Goal: Information Seeking & Learning: Learn about a topic

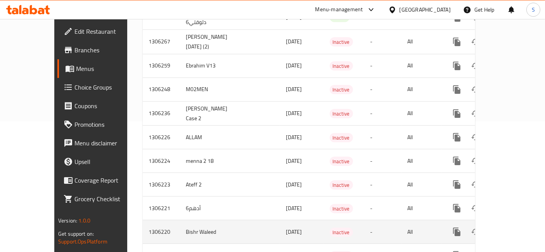
scroll to position [157, 0]
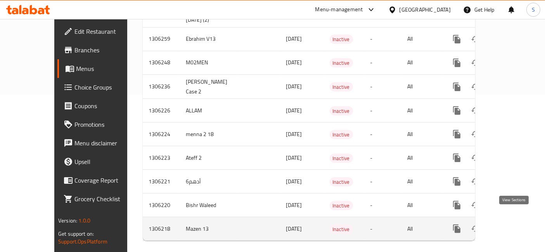
click at [516, 224] on icon "enhanced table" at bounding box center [512, 228] width 9 height 9
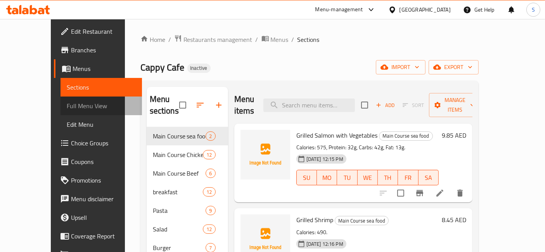
drag, startPoint x: 69, startPoint y: 99, endPoint x: 50, endPoint y: 106, distance: 20.0
click at [68, 99] on link "Full Menu View" at bounding box center [100, 106] width 81 height 19
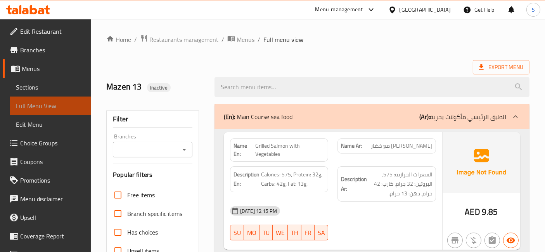
click at [50, 106] on span "Full Menu View" at bounding box center [50, 105] width 69 height 9
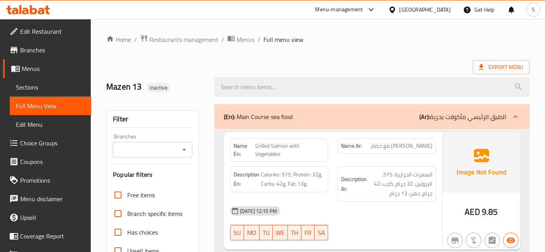
scroll to position [172, 0]
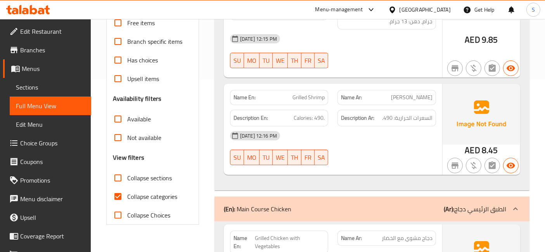
click at [138, 202] on label "Collapse categories" at bounding box center [143, 196] width 69 height 19
click at [127, 202] on input "Collapse categories" at bounding box center [118, 196] width 19 height 19
checkbox input "false"
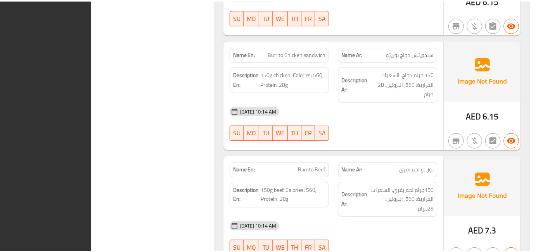
scroll to position [8414, 0]
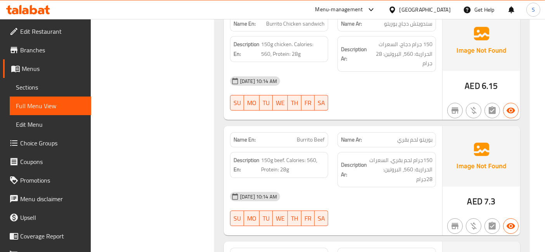
click at [32, 62] on link "Menus" at bounding box center [47, 68] width 88 height 19
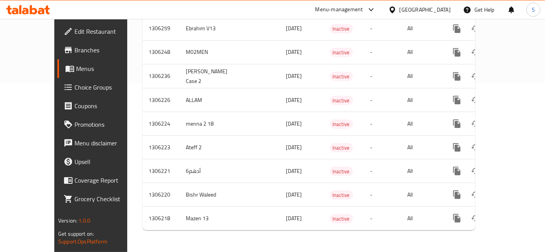
scroll to position [158, 0]
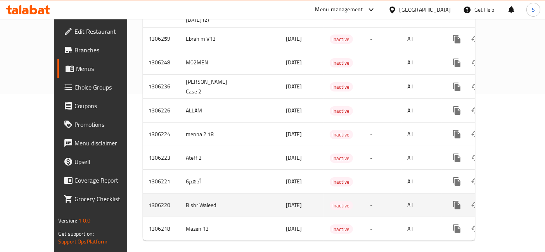
click at [513, 193] on td "enhanced table" at bounding box center [484, 205] width 87 height 24
click at [515, 200] on icon "enhanced table" at bounding box center [512, 204] width 9 height 9
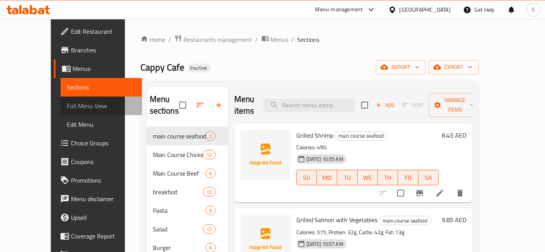
click at [67, 101] on span "Full Menu View" at bounding box center [101, 105] width 69 height 9
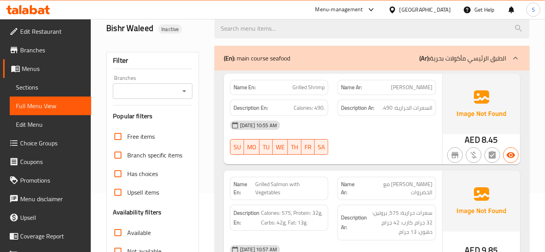
scroll to position [172, 0]
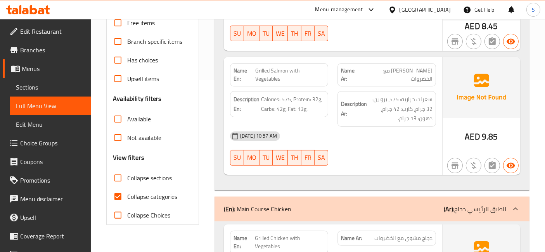
click at [150, 192] on span "Collapse categories" at bounding box center [152, 196] width 50 height 9
click at [127, 192] on input "Collapse categories" at bounding box center [118, 196] width 19 height 19
checkbox input "false"
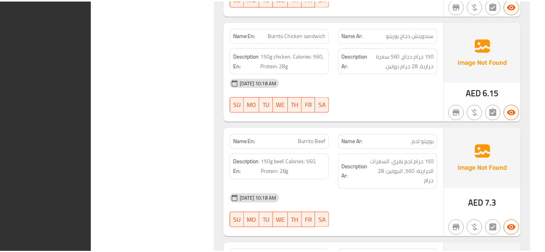
scroll to position [8405, 0]
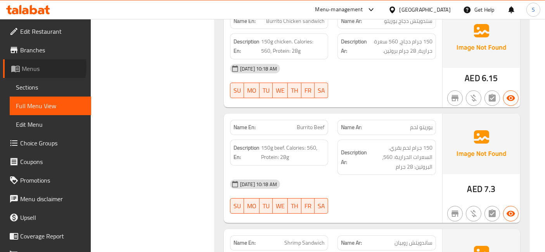
click at [38, 67] on span "Menus" at bounding box center [53, 68] width 63 height 9
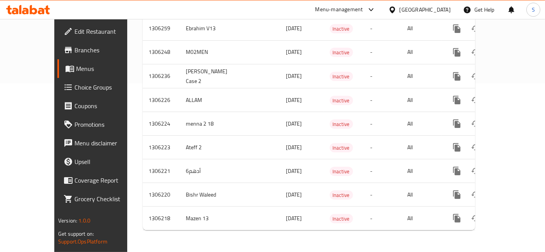
scroll to position [158, 0]
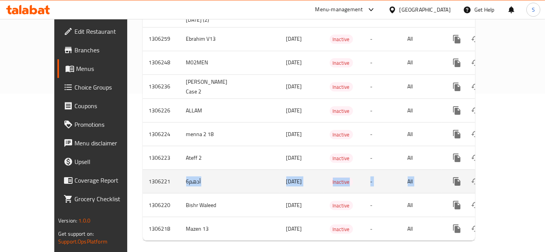
drag, startPoint x: 142, startPoint y: 178, endPoint x: 465, endPoint y: 163, distance: 322.6
click at [463, 170] on tr "1306221 أدهم6 18/08/2025 Inactive - All" at bounding box center [335, 182] width 385 height 24
click at [516, 177] on icon "enhanced table" at bounding box center [512, 181] width 9 height 9
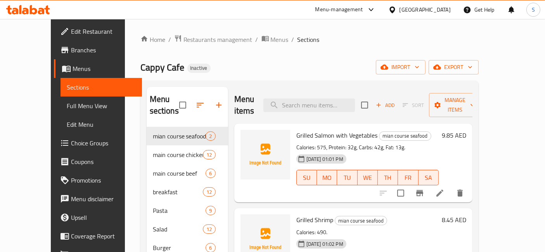
click at [67, 105] on span "Full Menu View" at bounding box center [101, 105] width 69 height 9
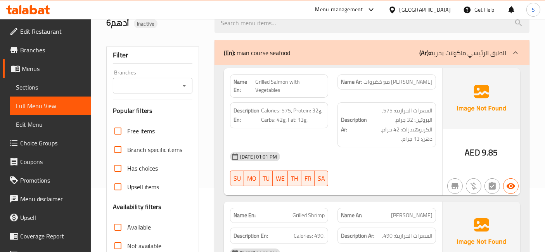
scroll to position [172, 0]
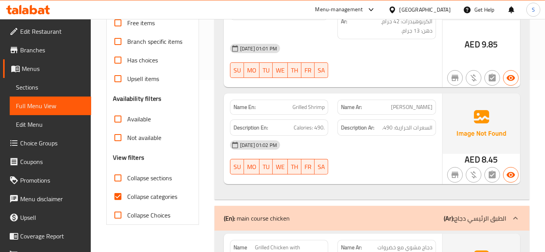
click at [136, 198] on span "Collapse categories" at bounding box center [152, 196] width 50 height 9
click at [127, 198] on input "Collapse categories" at bounding box center [118, 196] width 19 height 19
checkbox input "false"
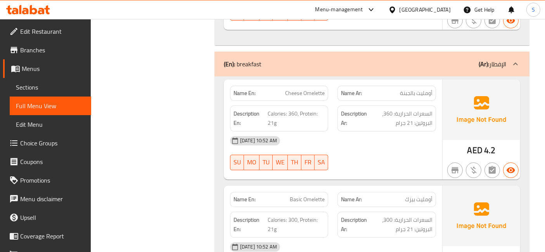
scroll to position [0, 0]
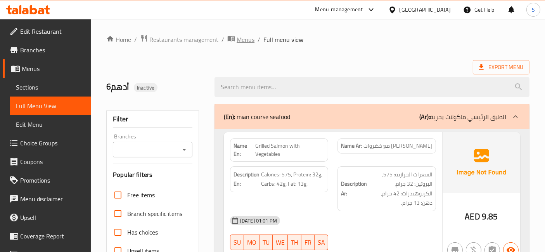
click at [243, 36] on span "Menus" at bounding box center [246, 39] width 18 height 9
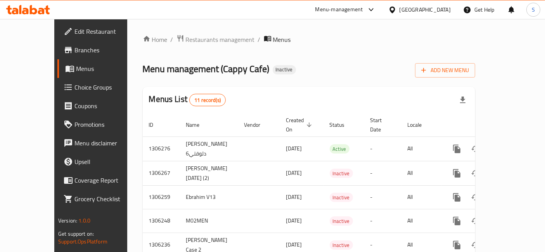
scroll to position [158, 0]
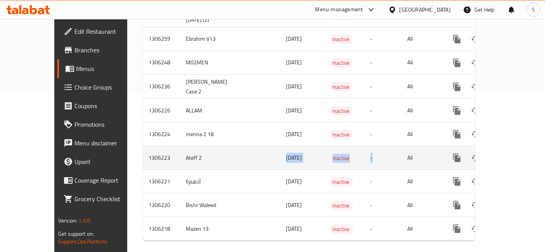
drag, startPoint x: 188, startPoint y: 142, endPoint x: 402, endPoint y: 136, distance: 214.5
click at [399, 146] on tr "1306223 Ateff 2 18/08/2025 Inactive - All" at bounding box center [335, 158] width 385 height 24
click at [519, 149] on link "enhanced table" at bounding box center [512, 158] width 19 height 19
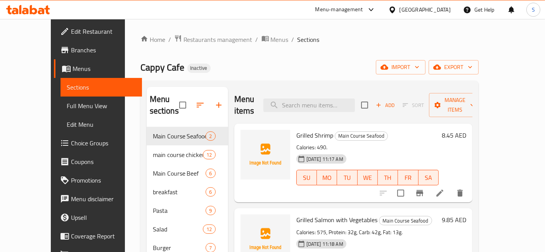
click at [67, 103] on span "Full Menu View" at bounding box center [101, 105] width 69 height 9
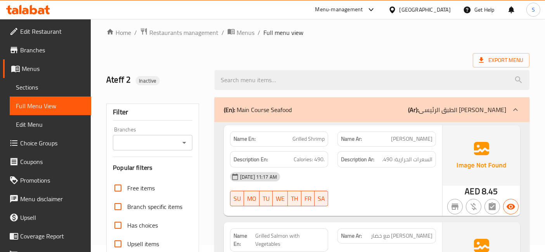
scroll to position [258, 0]
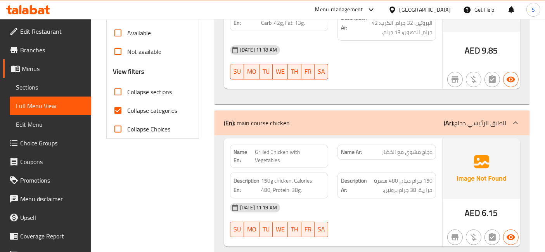
click at [133, 107] on span "Collapse categories" at bounding box center [152, 110] width 50 height 9
click at [127, 107] on input "Collapse categories" at bounding box center [118, 110] width 19 height 19
checkbox input "false"
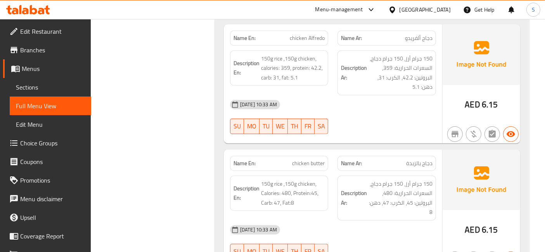
scroll to position [0, 0]
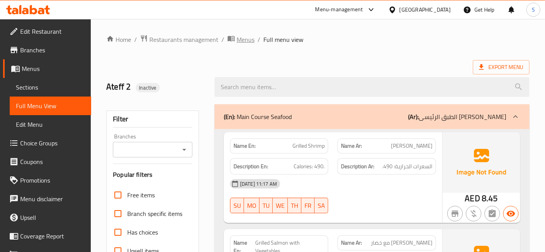
click at [246, 42] on span "Menus" at bounding box center [246, 39] width 18 height 9
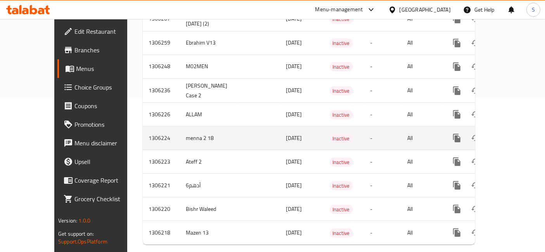
scroll to position [158, 0]
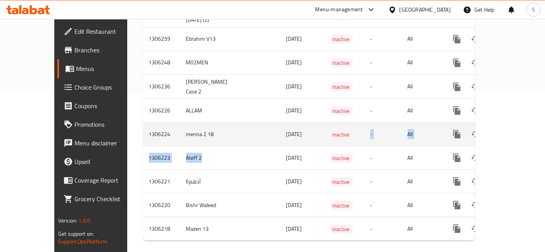
drag, startPoint x: 226, startPoint y: 131, endPoint x: 328, endPoint y: 130, distance: 101.6
click at [328, 130] on tbody "1306276 ياسين مترمن دلوقتي6 18/08/2025 Active - All 1306267 Hassan 18-8-2025 (2…" at bounding box center [335, 109] width 385 height 263
click at [180, 128] on td "menna 2 18" at bounding box center [209, 135] width 58 height 24
drag, startPoint x: 148, startPoint y: 128, endPoint x: 485, endPoint y: 119, distance: 337.5
click at [480, 123] on tr "1306224 menna 2 18 18/08/2025 Inactive - All" at bounding box center [335, 135] width 385 height 24
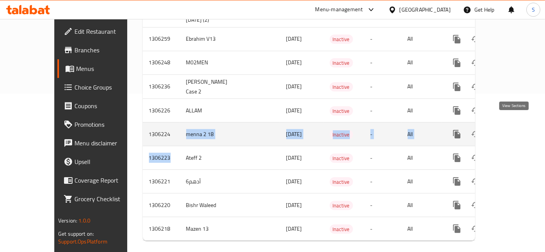
click at [516, 131] on icon "enhanced table" at bounding box center [512, 134] width 7 height 7
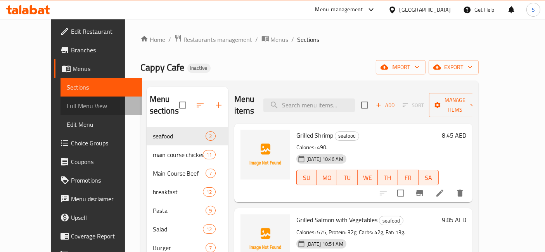
click at [67, 102] on span "Full Menu View" at bounding box center [101, 105] width 69 height 9
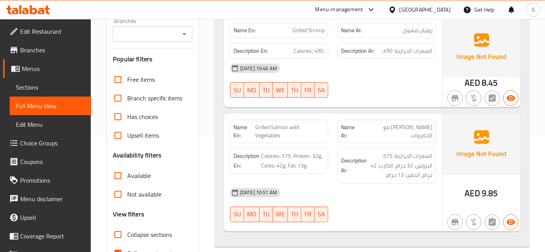
scroll to position [129, 0]
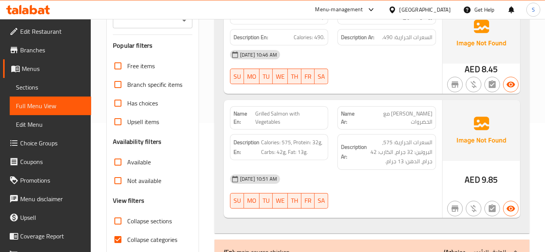
click at [125, 243] on input "Collapse categories" at bounding box center [118, 239] width 19 height 19
checkbox input "false"
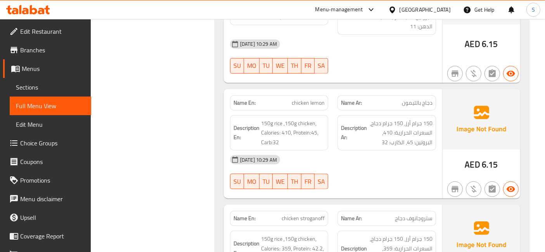
scroll to position [0, 0]
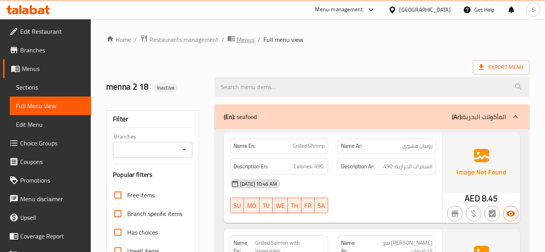
click at [246, 39] on span "Menus" at bounding box center [246, 39] width 18 height 9
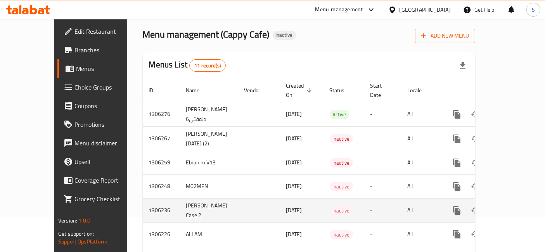
scroll to position [158, 0]
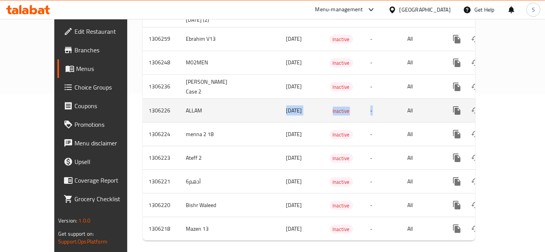
drag, startPoint x: 209, startPoint y: 107, endPoint x: 411, endPoint y: 103, distance: 202.4
click at [411, 103] on tr "1306226 ALLAM 18/08/2025 Inactive - All" at bounding box center [335, 111] width 385 height 24
click at [513, 106] on icon "enhanced table" at bounding box center [512, 110] width 9 height 9
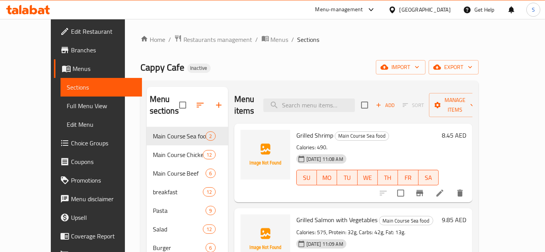
click at [67, 103] on span "Full Menu View" at bounding box center [101, 105] width 69 height 9
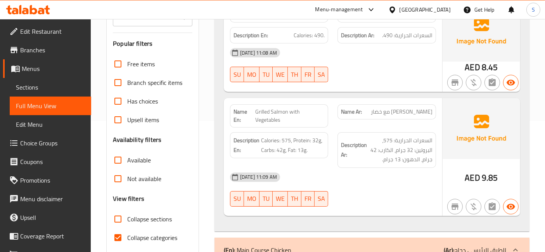
scroll to position [301, 0]
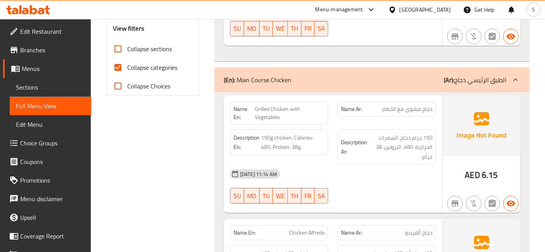
click at [144, 66] on span "Collapse categories" at bounding box center [152, 67] width 50 height 9
click at [127, 66] on input "Collapse categories" at bounding box center [118, 67] width 19 height 19
checkbox input "false"
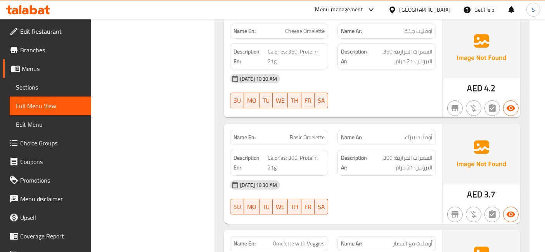
scroll to position [0, 0]
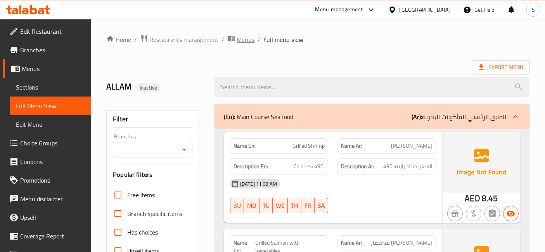
click at [250, 41] on span "Menus" at bounding box center [246, 39] width 18 height 9
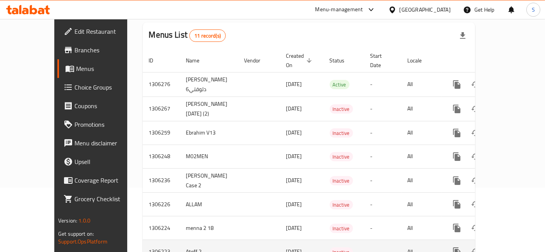
scroll to position [158, 0]
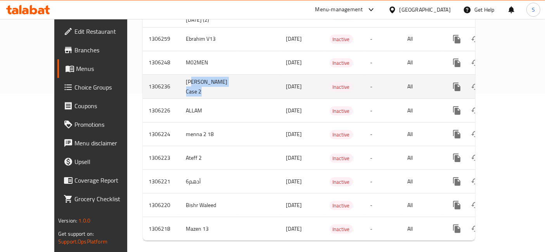
drag, startPoint x: 155, startPoint y: 74, endPoint x: 263, endPoint y: 65, distance: 107.8
click at [225, 74] on tr "1306236 Abdelrahman Case 2 18/08/2025 Inactive - All" at bounding box center [335, 86] width 385 height 24
click at [516, 81] on link "enhanced table" at bounding box center [512, 87] width 19 height 19
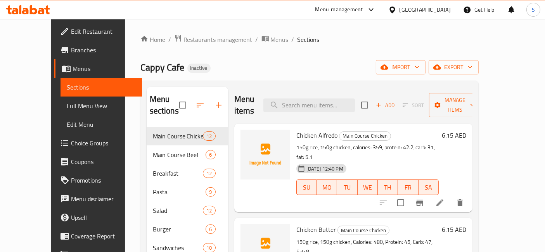
click at [67, 105] on span "Full Menu View" at bounding box center [101, 105] width 69 height 9
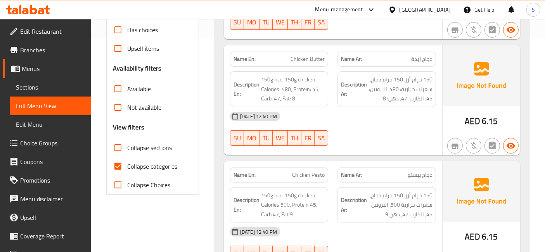
scroll to position [215, 0]
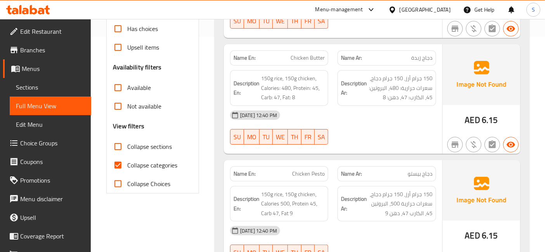
drag, startPoint x: 146, startPoint y: 166, endPoint x: 199, endPoint y: 152, distance: 55.2
click at [146, 166] on span "Collapse categories" at bounding box center [152, 165] width 50 height 9
click at [127, 166] on input "Collapse categories" at bounding box center [118, 165] width 19 height 19
checkbox input "false"
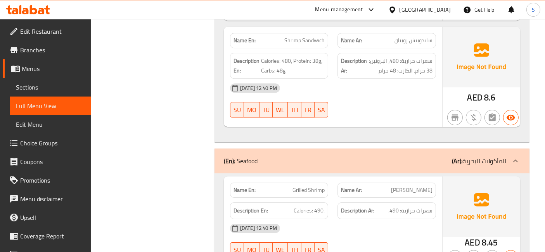
scroll to position [0, 0]
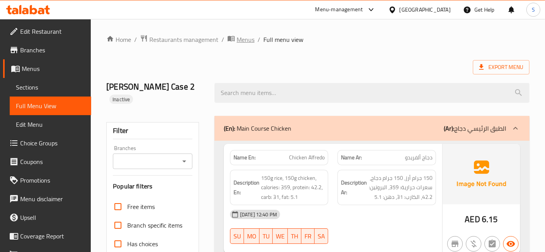
click at [244, 37] on span "Menus" at bounding box center [246, 39] width 18 height 9
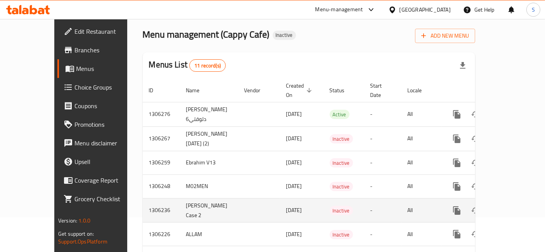
scroll to position [129, 0]
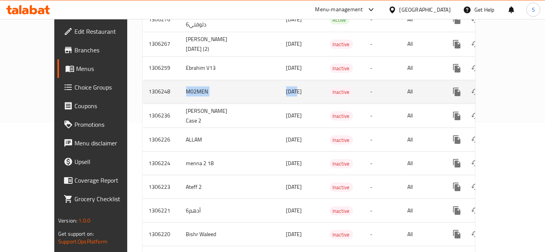
drag, startPoint x: 158, startPoint y: 77, endPoint x: 309, endPoint y: 71, distance: 151.0
click at [262, 80] on tr "1306248 M02MEN 18/08/2025 Inactive - All" at bounding box center [335, 92] width 385 height 24
click at [513, 88] on icon "enhanced table" at bounding box center [512, 91] width 7 height 7
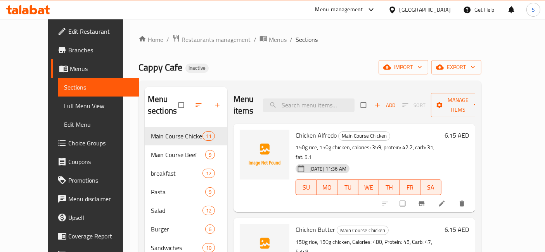
click at [68, 103] on span "Full Menu View" at bounding box center [98, 105] width 69 height 9
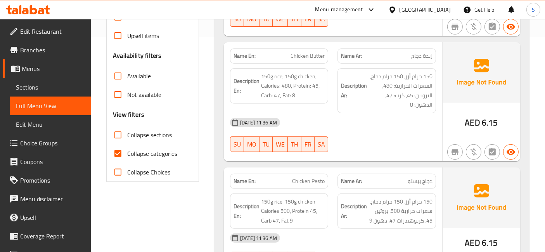
click at [148, 152] on span "Collapse categories" at bounding box center [152, 153] width 50 height 9
click at [127, 152] on input "Collapse categories" at bounding box center [118, 153] width 19 height 19
checkbox input "false"
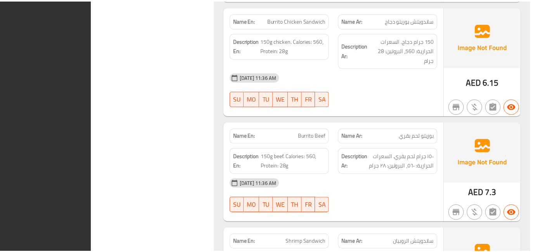
scroll to position [8390, 0]
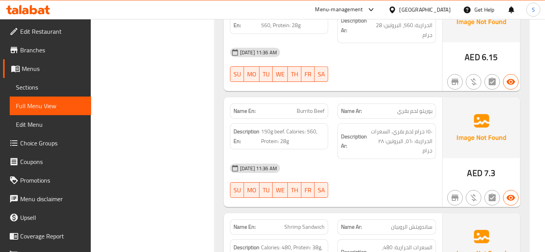
click at [45, 64] on span "Menus" at bounding box center [53, 68] width 63 height 9
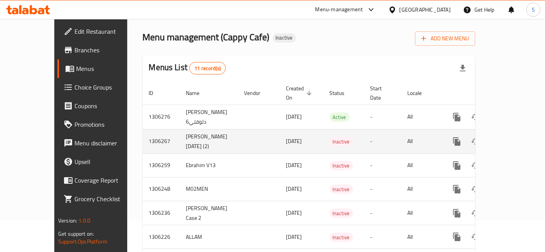
scroll to position [43, 0]
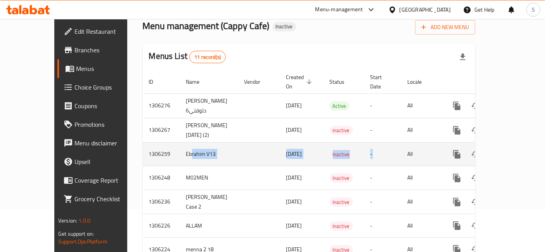
drag, startPoint x: 154, startPoint y: 144, endPoint x: 368, endPoint y: 136, distance: 213.8
click at [368, 142] on tr "1306259 Ebrahim V13 18/08/2025 Inactive - All" at bounding box center [335, 154] width 385 height 24
click at [516, 151] on icon "enhanced table" at bounding box center [512, 154] width 7 height 7
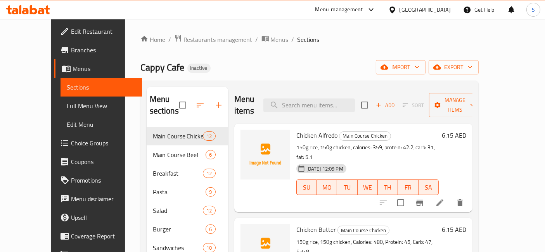
click at [67, 101] on span "Full Menu View" at bounding box center [101, 105] width 69 height 9
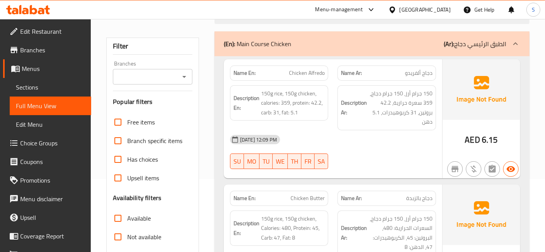
scroll to position [172, 0]
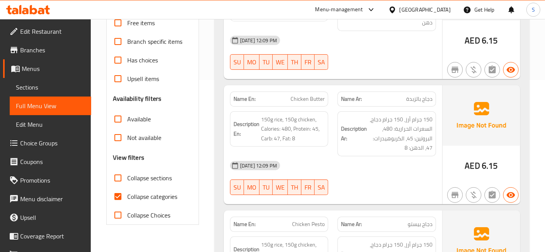
click at [164, 200] on span "Collapse categories" at bounding box center [152, 196] width 50 height 9
click at [127, 200] on input "Collapse categories" at bounding box center [118, 196] width 19 height 19
checkbox input "false"
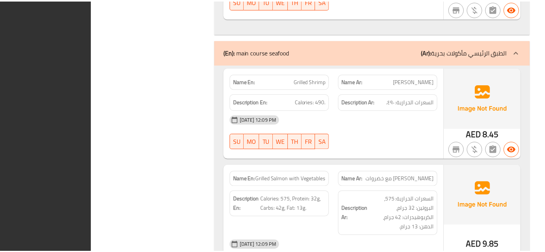
scroll to position [8519, 0]
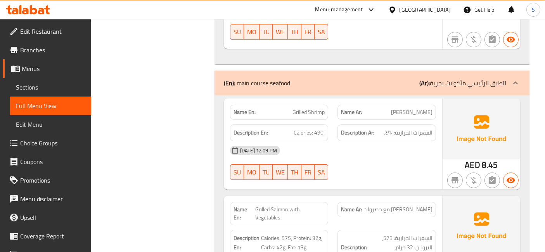
drag, startPoint x: 45, startPoint y: 73, endPoint x: 44, endPoint y: 77, distance: 4.9
click at [45, 73] on span "Menus" at bounding box center [53, 68] width 63 height 9
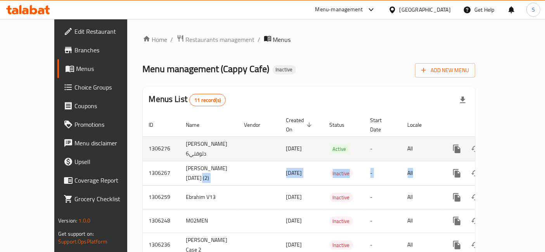
drag, startPoint x: 195, startPoint y: 167, endPoint x: 471, endPoint y: 149, distance: 276.6
click at [429, 161] on tr "1306267 Hassan 18-8-2025 (2) 18/08/2025 Inactive - All" at bounding box center [335, 173] width 385 height 24
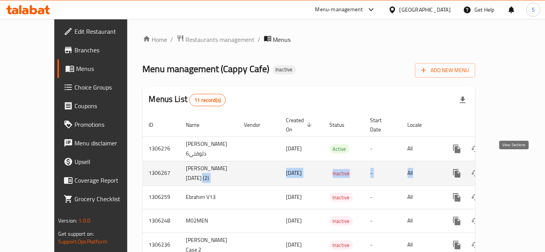
click at [506, 164] on link "enhanced table" at bounding box center [512, 173] width 19 height 19
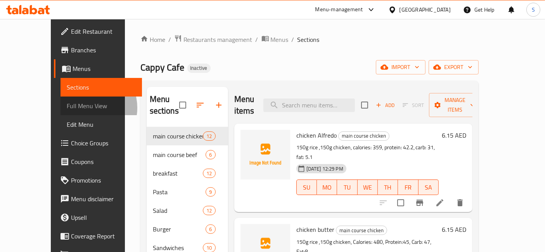
click at [67, 108] on span "Full Menu View" at bounding box center [101, 105] width 69 height 9
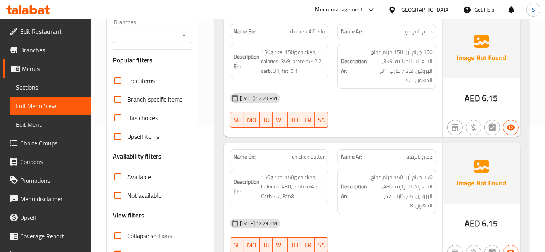
scroll to position [172, 0]
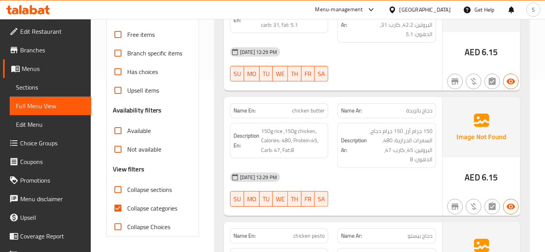
drag, startPoint x: 135, startPoint y: 209, endPoint x: 203, endPoint y: 153, distance: 87.6
click at [135, 209] on span "Collapse categories" at bounding box center [152, 208] width 50 height 9
click at [127, 209] on input "Collapse categories" at bounding box center [118, 208] width 19 height 19
checkbox input "false"
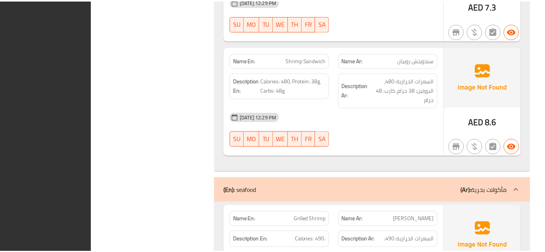
scroll to position [8454, 0]
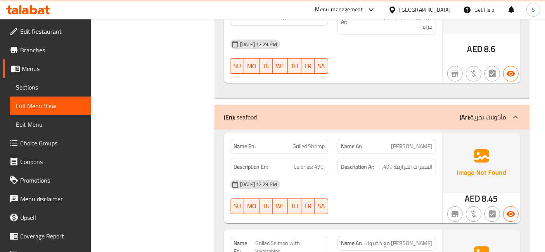
click at [40, 64] on span "Menus" at bounding box center [53, 68] width 63 height 9
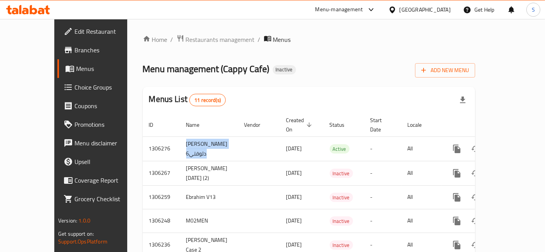
drag, startPoint x: 193, startPoint y: 133, endPoint x: 241, endPoint y: 123, distance: 49.1
click at [221, 136] on tr "1306276 ياسين مترمن دلوقتي6 18/08/2025 Active - All" at bounding box center [335, 148] width 385 height 24
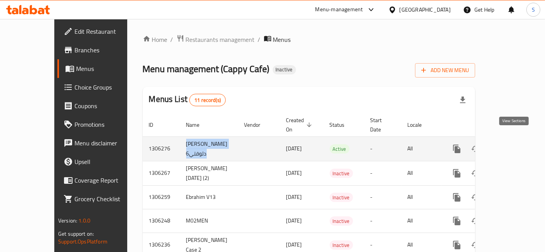
click at [519, 140] on link "enhanced table" at bounding box center [512, 149] width 19 height 19
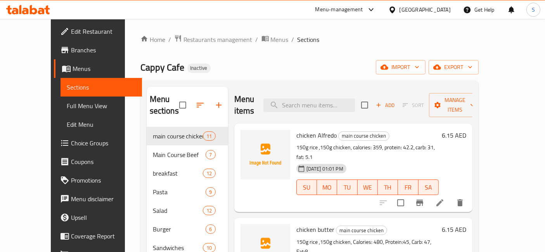
click at [71, 109] on span "Full Menu View" at bounding box center [101, 105] width 69 height 9
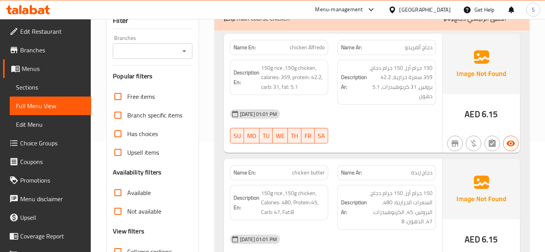
scroll to position [215, 0]
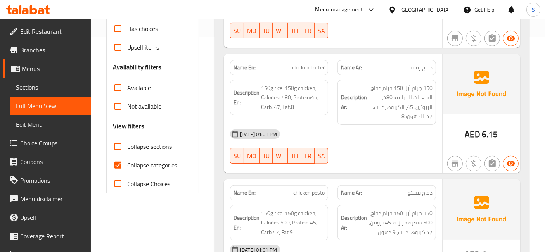
click at [148, 167] on span "Collapse categories" at bounding box center [152, 165] width 50 height 9
click at [127, 167] on input "Collapse categories" at bounding box center [118, 165] width 19 height 19
checkbox input "false"
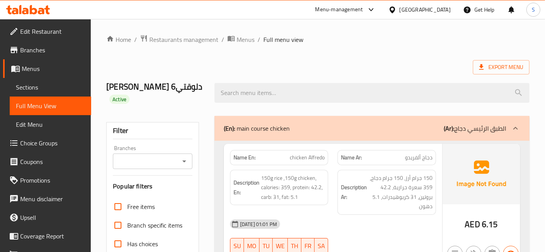
scroll to position [86, 0]
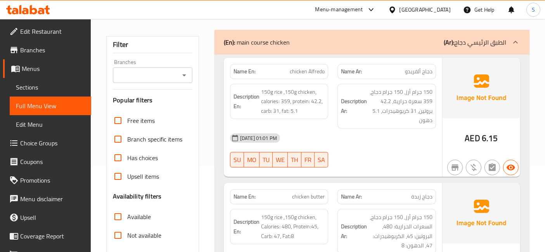
click at [26, 69] on span "Menus" at bounding box center [53, 68] width 63 height 9
